Goal: Information Seeking & Learning: Learn about a topic

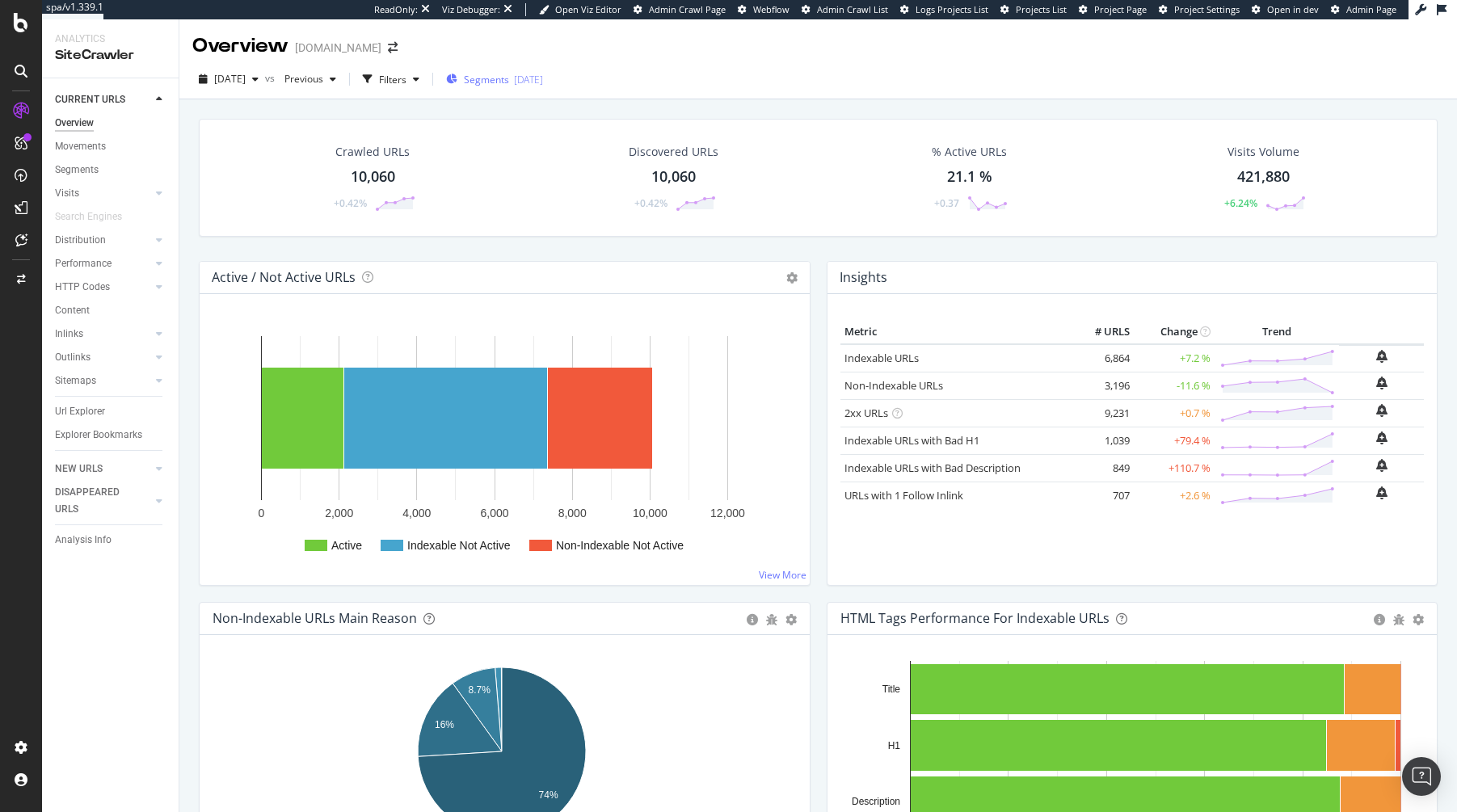
click at [541, 82] on div "Segments [DATE]" at bounding box center [494, 79] width 97 height 14
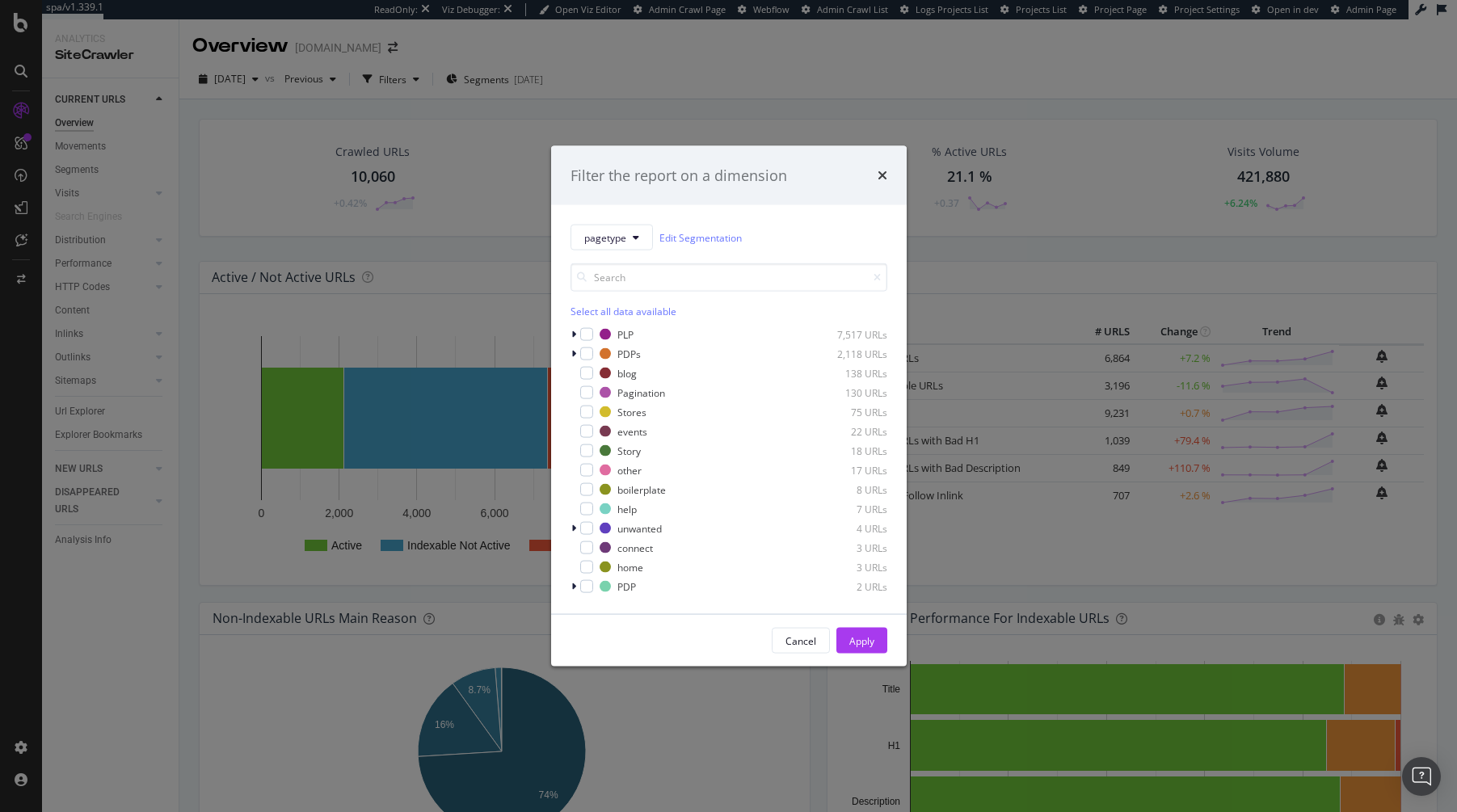
click at [512, 108] on div "Filter the report on a dimension pagetype Edit Segmentation Select all data ava…" at bounding box center [728, 406] width 1457 height 812
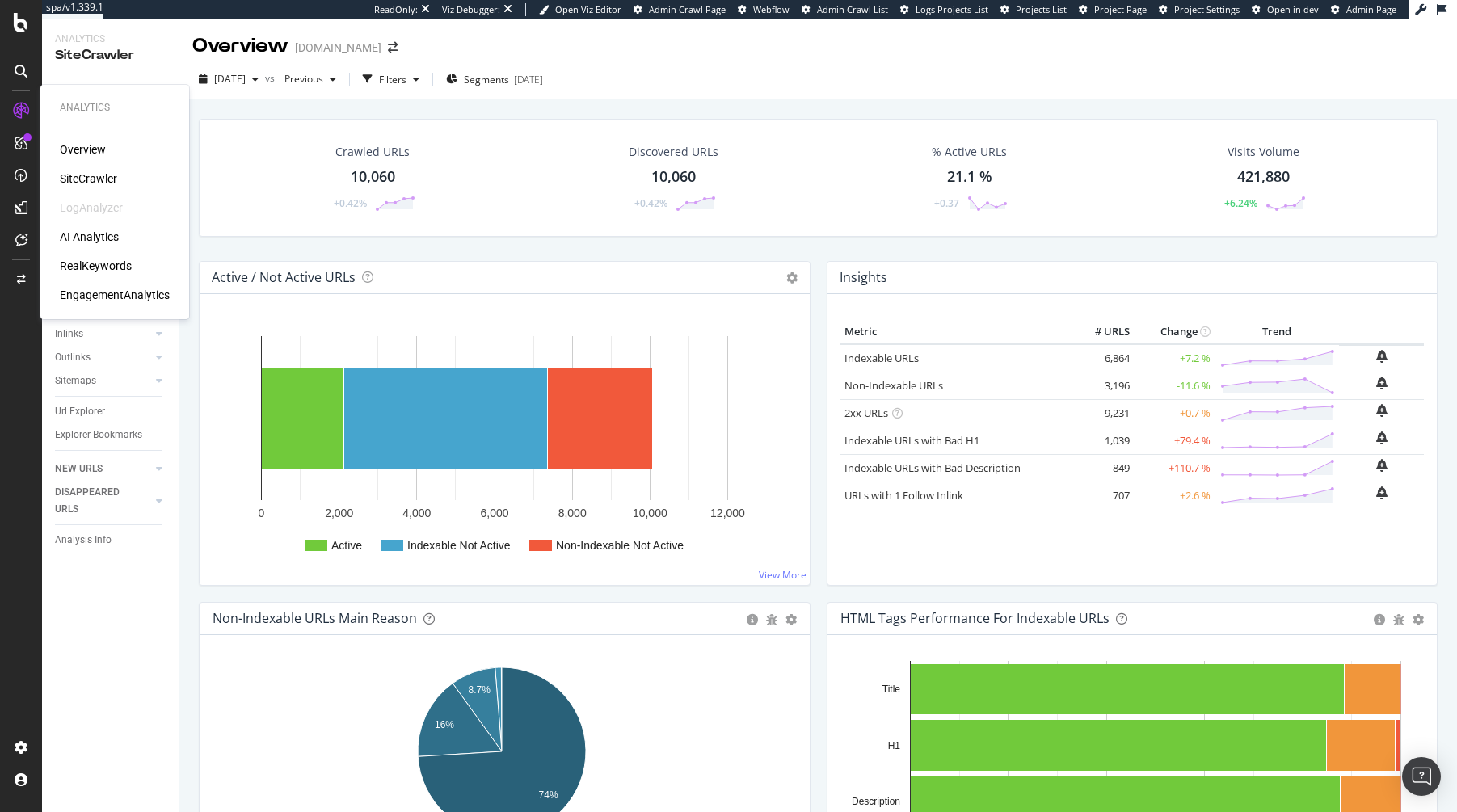
click at [101, 275] on div "Overview SiteCrawler LogAnalyzer AI Analytics RealKeywords EngagementAnalytics" at bounding box center [115, 222] width 110 height 162
click at [104, 269] on div "RealKeywords" at bounding box center [96, 266] width 72 height 16
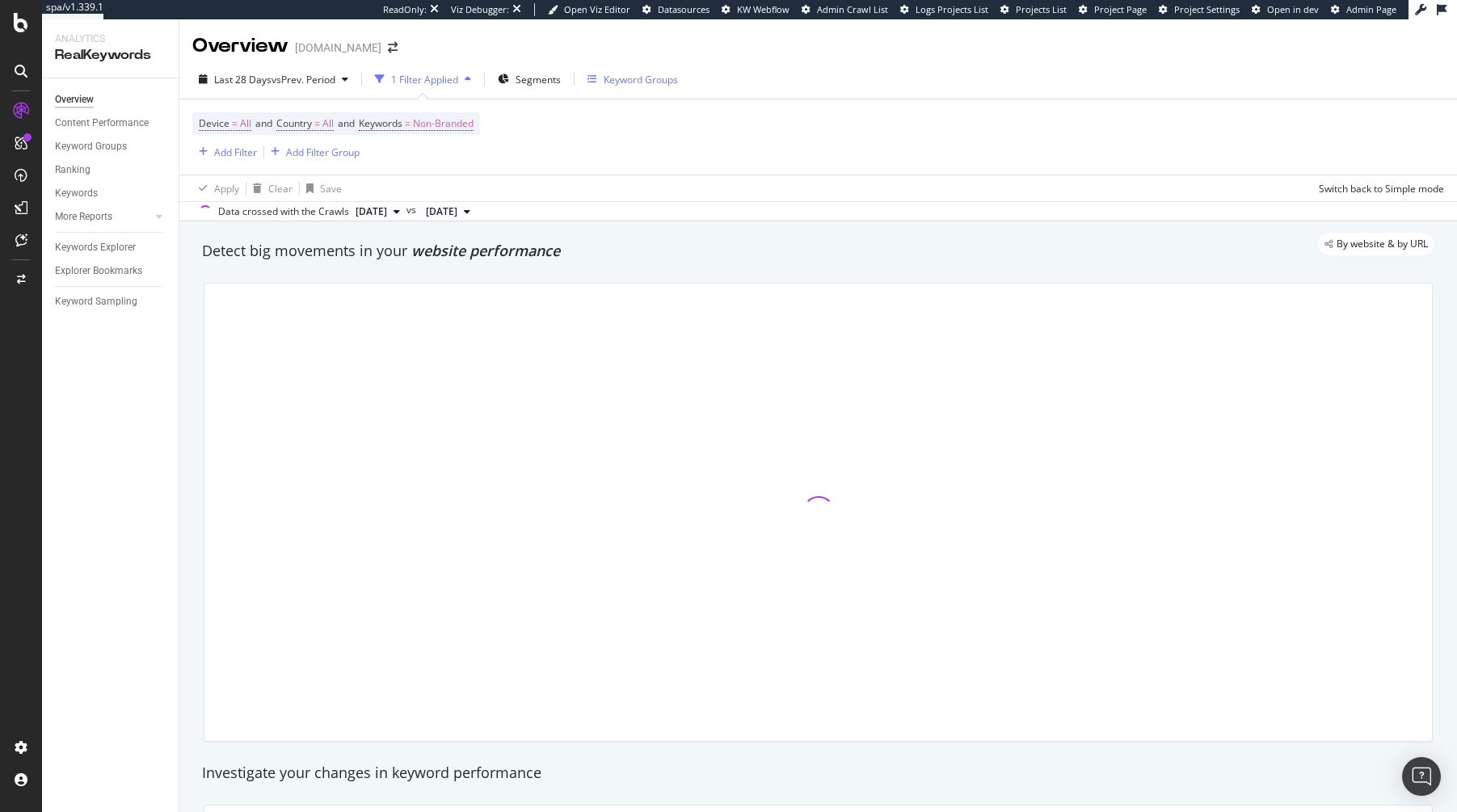
click at [648, 86] on div "Keyword Groups" at bounding box center [632, 79] width 90 height 24
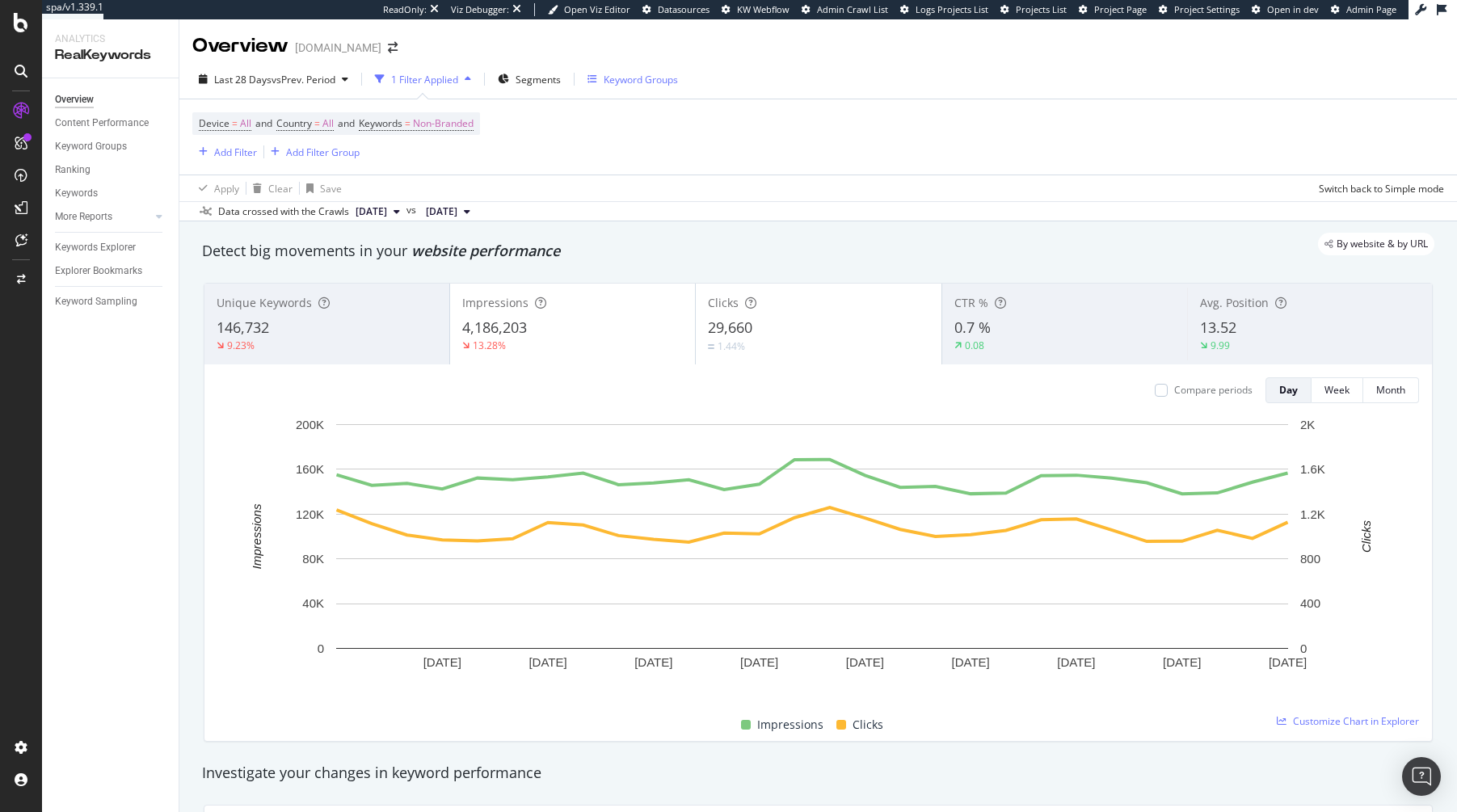
click at [653, 85] on div "Keyword Groups" at bounding box center [640, 79] width 74 height 14
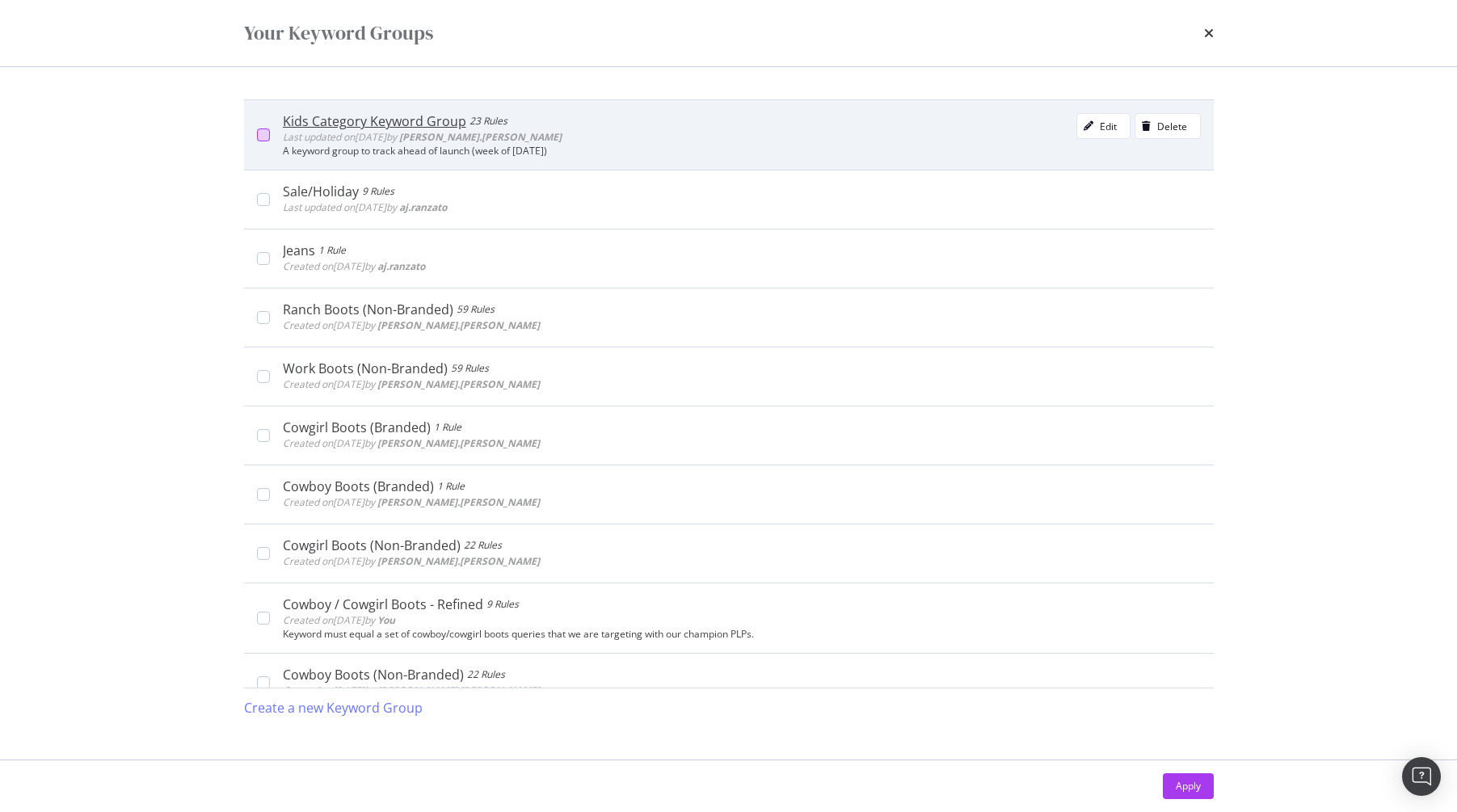
click at [267, 133] on div "modal" at bounding box center [263, 135] width 13 height 13
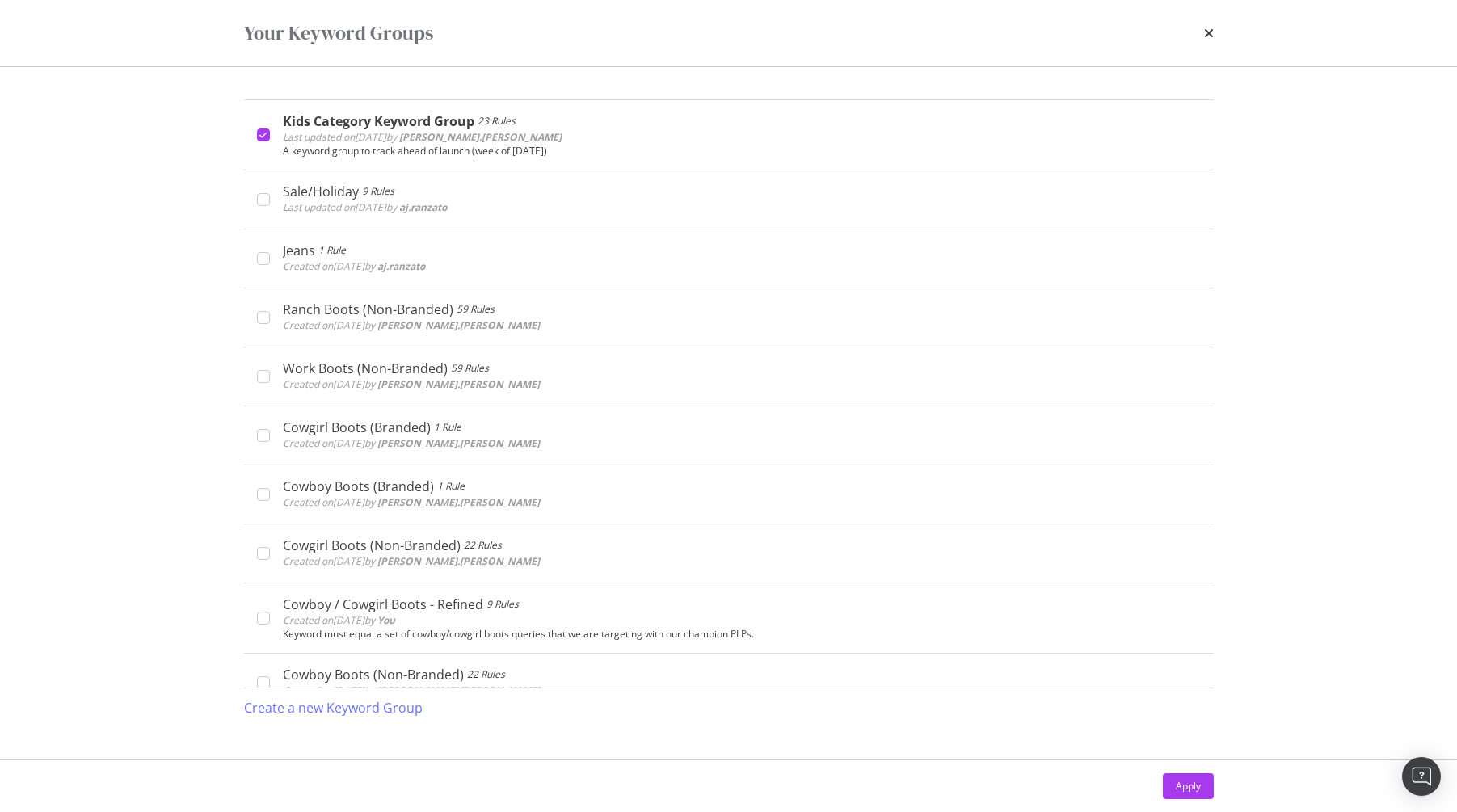
click at [1184, 788] on div "Apply" at bounding box center [1188, 785] width 25 height 14
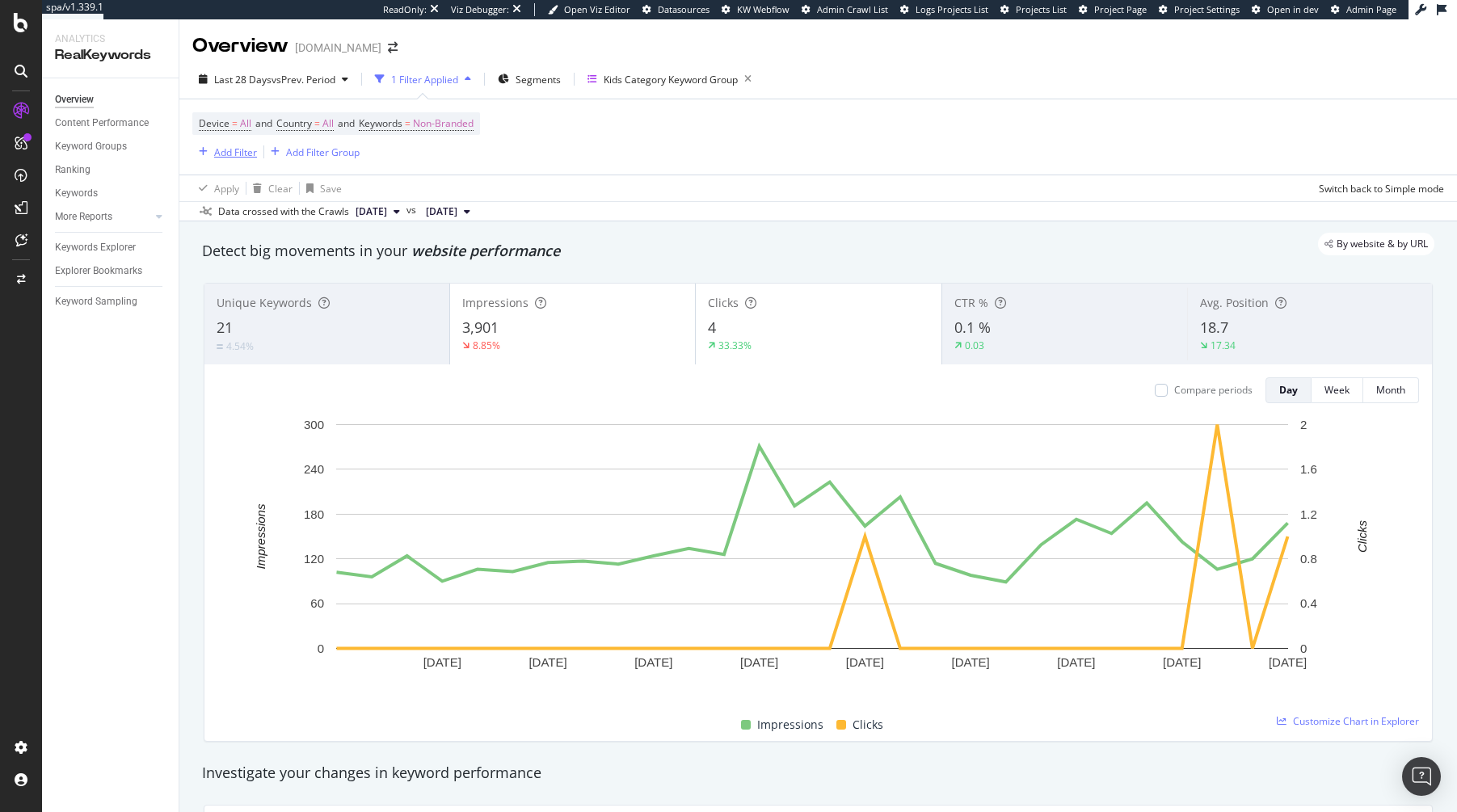
click at [234, 157] on div "Add Filter" at bounding box center [235, 152] width 43 height 14
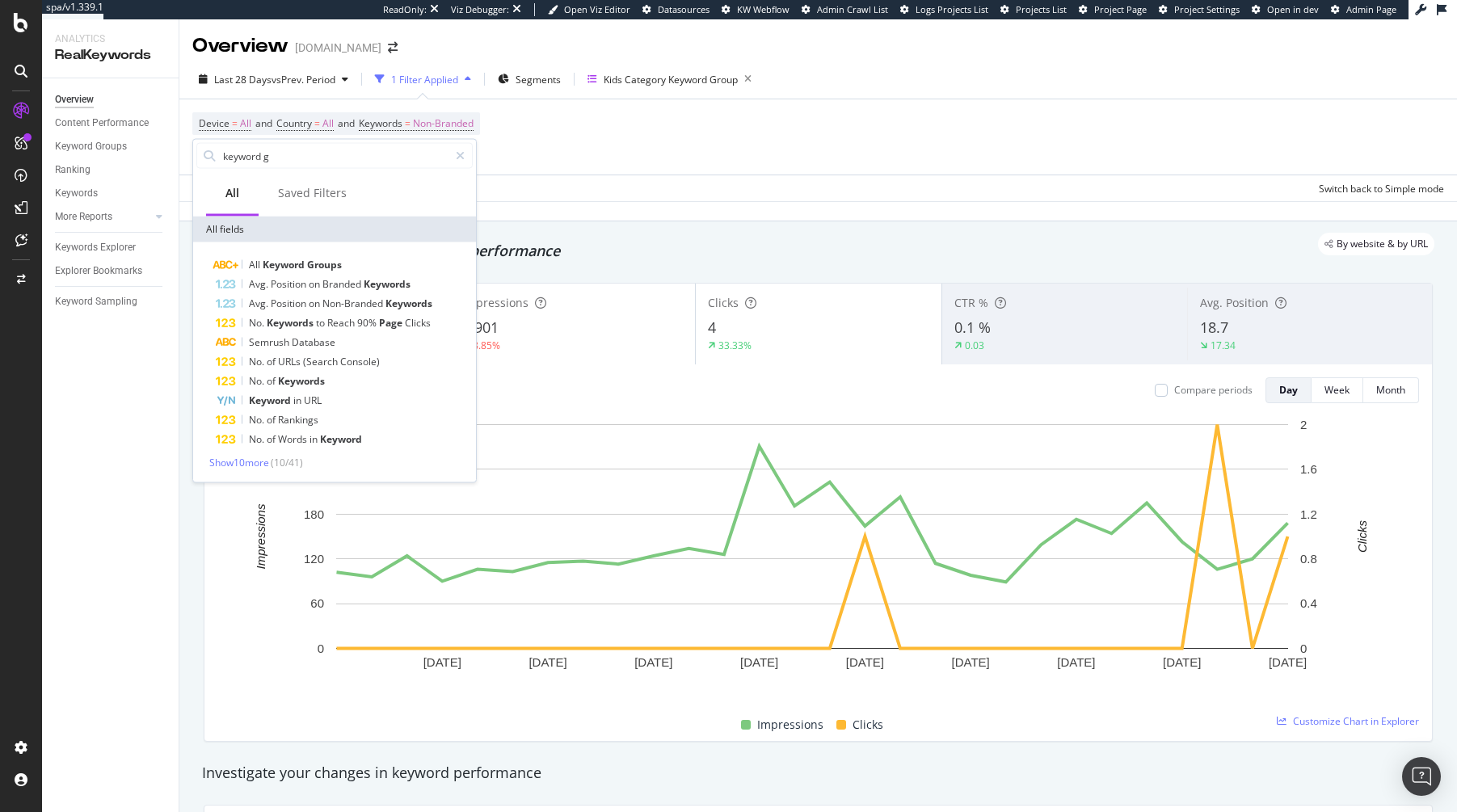
type input "keyword g"
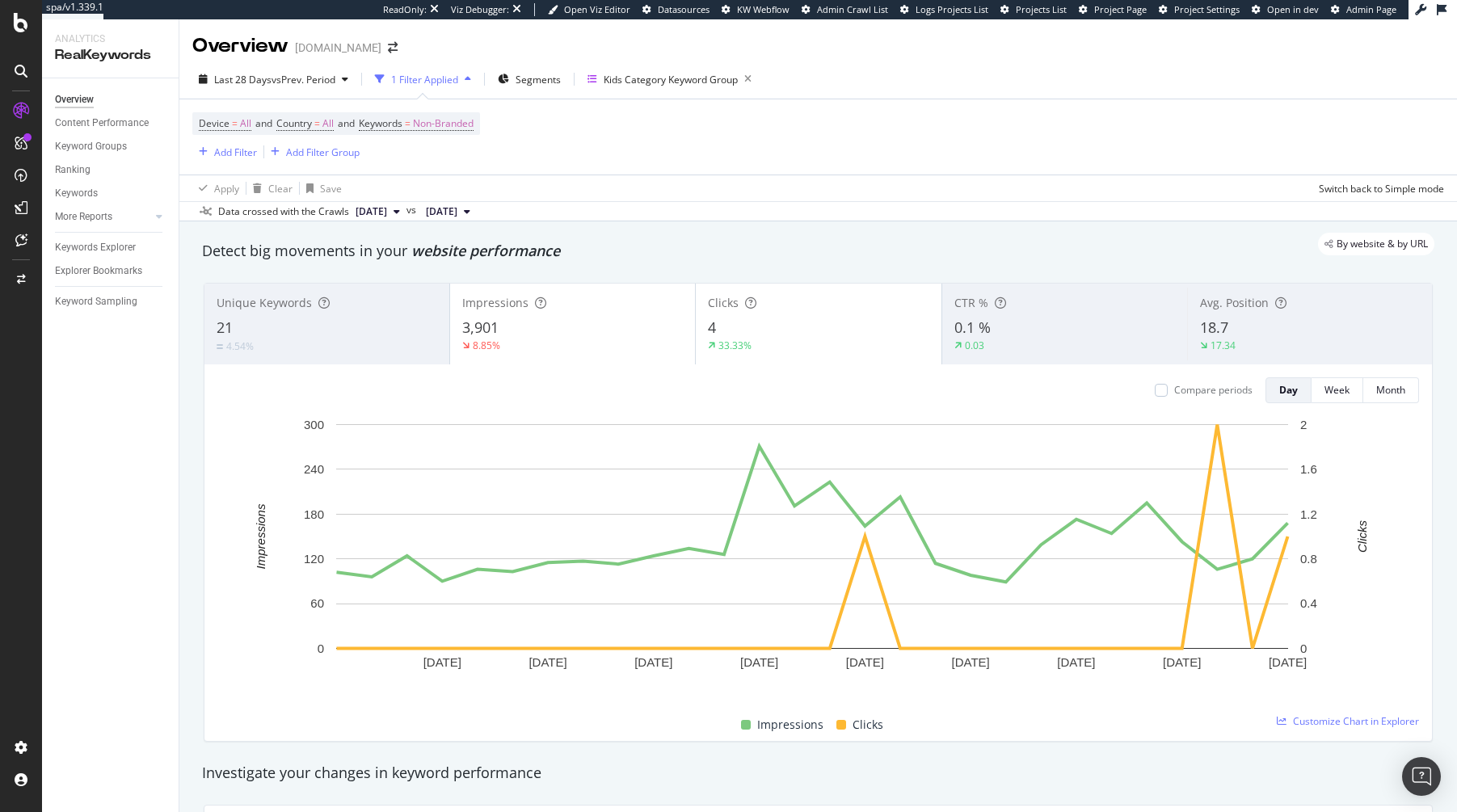
click at [534, 142] on div "Device = All and Country = All and Keywords = Non-Branded Add Filter Add Filter…" at bounding box center [817, 137] width 1251 height 75
click at [428, 117] on span "Non-Branded" at bounding box center [443, 124] width 61 height 23
click at [424, 167] on span "Non-Branded" at bounding box center [416, 162] width 67 height 14
click at [429, 283] on span "All" at bounding box center [479, 288] width 165 height 15
click at [866, 150] on div "Device = All and Country = All and Keywords = Non-Branded Add Filter Add Filter…" at bounding box center [817, 137] width 1251 height 75
